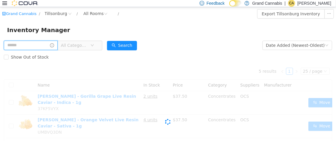
click at [50, 44] on input "text" at bounding box center [31, 44] width 54 height 9
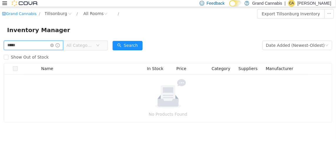
click at [50, 44] on input "*****" at bounding box center [33, 44] width 59 height 9
type input "********"
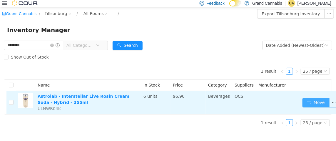
click at [306, 102] on button "Move" at bounding box center [315, 101] width 27 height 9
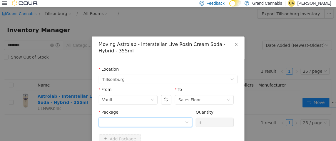
click at [122, 118] on div at bounding box center [143, 121] width 82 height 9
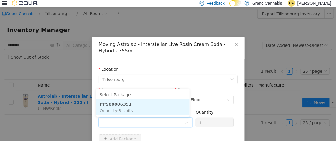
click at [131, 109] on li "PPS00006391 Quantity : 3 Units" at bounding box center [142, 107] width 93 height 16
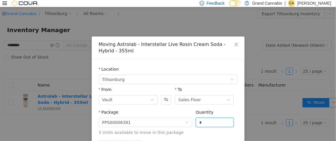
drag, startPoint x: 205, startPoint y: 120, endPoint x: 190, endPoint y: 119, distance: 15.0
click at [190, 119] on div "Package PPS00006391 Quantity * 3 Units available to move in this package" at bounding box center [168, 122] width 139 height 26
type input "*"
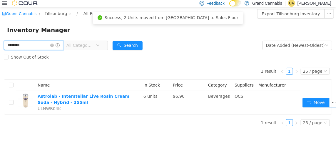
drag, startPoint x: 46, startPoint y: 43, endPoint x: 0, endPoint y: 45, distance: 46.1
click at [0, 45] on div "******** All Categories Date Added (Newest-Oldest) Search Show Out of Stock 1 r…" at bounding box center [168, 84] width 336 height 91
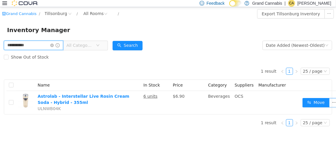
type input "**********"
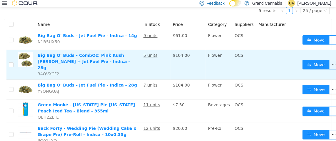
scroll to position [81, 0]
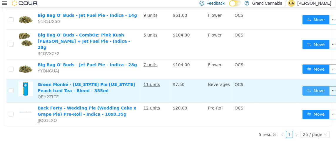
click at [308, 86] on button "Move" at bounding box center [315, 90] width 27 height 9
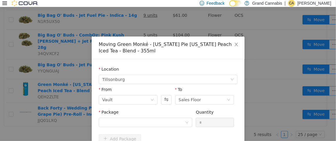
scroll to position [76, 0]
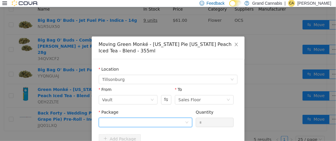
click at [140, 120] on div at bounding box center [143, 121] width 82 height 9
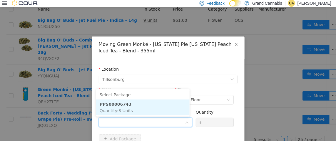
drag, startPoint x: 144, startPoint y: 104, endPoint x: 161, endPoint y: 111, distance: 18.3
click at [144, 105] on li "PPS00006743 Quantity : 8 Units" at bounding box center [142, 107] width 93 height 16
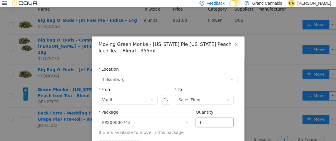
drag, startPoint x: 200, startPoint y: 122, endPoint x: 191, endPoint y: 122, distance: 10.0
click at [191, 122] on div "Package PPS00006743 Quantity * 8 Units available to move in this package" at bounding box center [168, 122] width 139 height 26
type input "*"
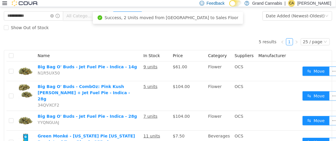
scroll to position [0, 0]
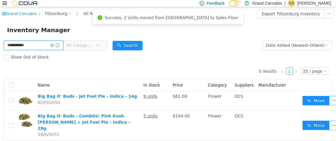
drag, startPoint x: 44, startPoint y: 45, endPoint x: 0, endPoint y: 43, distance: 44.4
click at [0, 43] on div "**********" at bounding box center [168, 131] width 336 height 184
type input "**********"
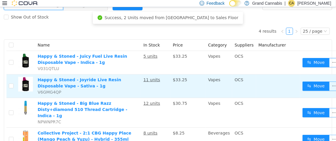
scroll to position [65, 0]
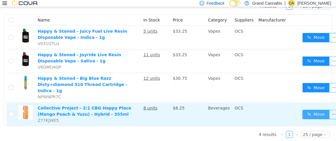
click at [302, 109] on button "Move" at bounding box center [315, 113] width 27 height 9
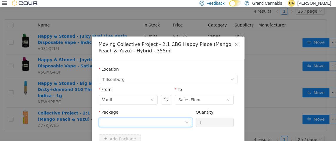
drag, startPoint x: 133, startPoint y: 122, endPoint x: 138, endPoint y: 117, distance: 6.9
click at [134, 122] on div at bounding box center [143, 121] width 82 height 9
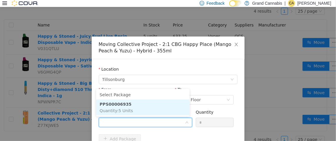
click at [142, 110] on li "PPS00006935 Quantity : 5 Units" at bounding box center [142, 107] width 93 height 16
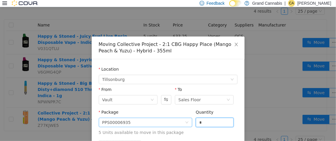
drag, startPoint x: 203, startPoint y: 122, endPoint x: 186, endPoint y: 121, distance: 17.3
click at [186, 121] on span "Package PPS00006935 Quantity * 5 Units available to move in this package" at bounding box center [168, 122] width 139 height 26
type input "*"
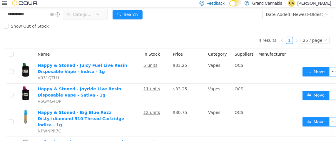
scroll to position [0, 0]
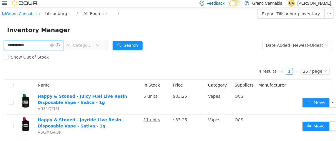
drag, startPoint x: 27, startPoint y: 43, endPoint x: 0, endPoint y: 42, distance: 27.0
click at [0, 42] on div "**********" at bounding box center [168, 123] width 336 height 168
type input "****"
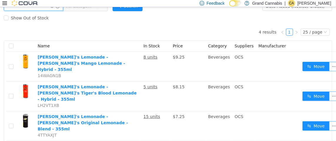
scroll to position [58, 0]
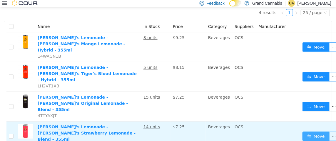
click at [309, 131] on button "Move" at bounding box center [315, 135] width 27 height 9
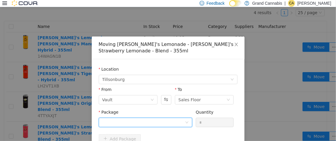
click at [152, 118] on div at bounding box center [143, 121] width 82 height 9
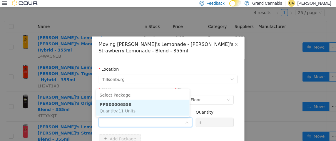
click at [155, 107] on li "PPS00006558 Quantity : 11 Units" at bounding box center [142, 107] width 93 height 16
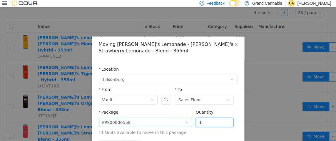
drag, startPoint x: 209, startPoint y: 122, endPoint x: 188, endPoint y: 120, distance: 20.9
click at [188, 120] on span "Package PPS00006558 Quantity * 11 Units available to move in this package" at bounding box center [168, 122] width 139 height 26
type input "*"
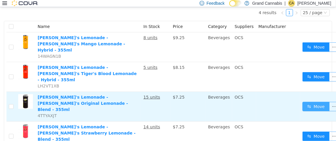
click at [306, 101] on button "Move" at bounding box center [315, 105] width 27 height 9
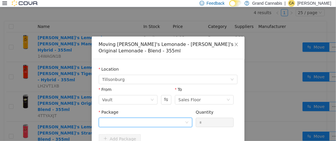
click at [129, 123] on div at bounding box center [143, 121] width 82 height 9
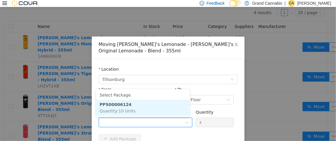
click at [139, 107] on li "PPS00006124 Quantity : 10 Units" at bounding box center [142, 107] width 93 height 16
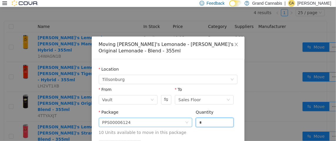
drag, startPoint x: 196, startPoint y: 120, endPoint x: 185, endPoint y: 120, distance: 11.4
click at [185, 120] on span "Package PPS00006124 Quantity * 10 Units available to move in this package" at bounding box center [168, 122] width 139 height 26
type input "*"
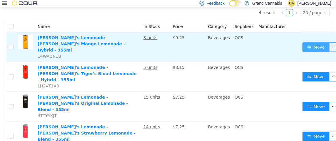
click at [314, 45] on button "Move" at bounding box center [315, 46] width 27 height 9
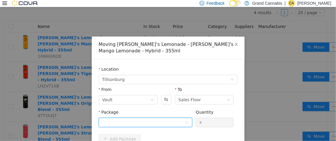
click at [122, 118] on div at bounding box center [143, 121] width 82 height 9
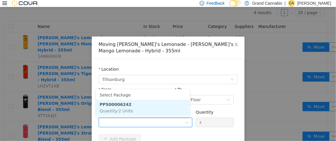
click at [133, 107] on li "PPS00006242 Quantity : 2 Units" at bounding box center [142, 107] width 93 height 16
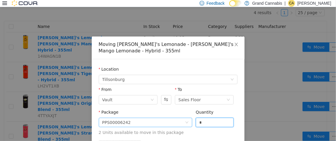
drag, startPoint x: 196, startPoint y: 121, endPoint x: 186, endPoint y: 121, distance: 10.3
click at [187, 121] on span "Package PPS00006242 Quantity * 2 Units available to move in this package" at bounding box center [168, 122] width 139 height 26
type input "*"
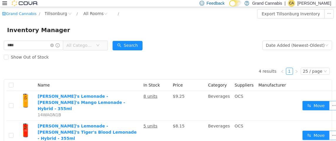
scroll to position [0, 0]
drag, startPoint x: 38, startPoint y: 45, endPoint x: 0, endPoint y: 36, distance: 38.9
click at [0, 36] on div "Grand Cannabis / Tillsonburg / All Rooms / Export Tillsonburg Inventory Invento…" at bounding box center [168, 116] width 336 height 219
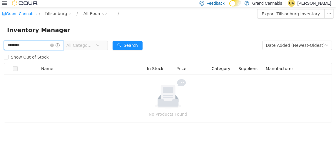
click at [15, 45] on input "********" at bounding box center [33, 44] width 59 height 9
type input "*********"
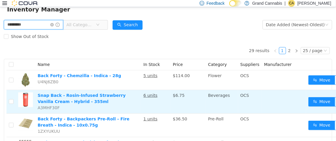
scroll to position [29, 0]
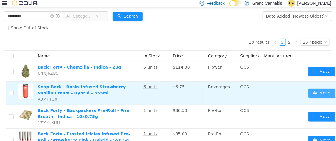
click at [311, 88] on button "Move" at bounding box center [321, 92] width 27 height 9
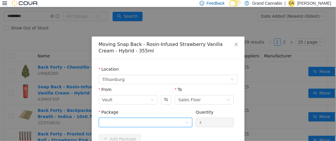
click at [160, 123] on div at bounding box center [143, 121] width 82 height 9
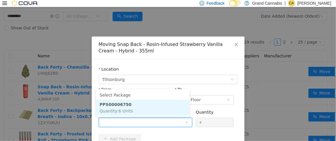
drag, startPoint x: 164, startPoint y: 106, endPoint x: 176, endPoint y: 111, distance: 13.4
click at [164, 106] on li "PPS00006750 Quantity : 6 Units" at bounding box center [142, 107] width 93 height 16
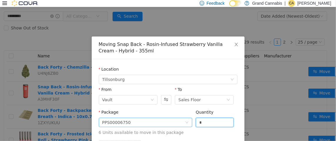
drag, startPoint x: 202, startPoint y: 122, endPoint x: 175, endPoint y: 122, distance: 27.6
click at [179, 122] on span "Package PPS00006750 Quantity * 6 Units available to move in this package" at bounding box center [168, 122] width 139 height 26
type input "*"
